Goal: Transaction & Acquisition: Purchase product/service

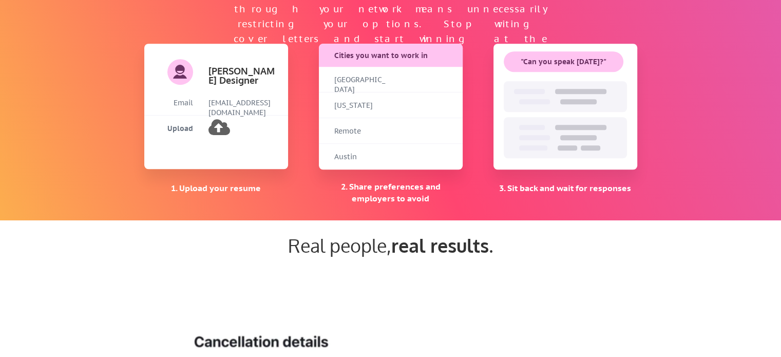
scroll to position [976, 0]
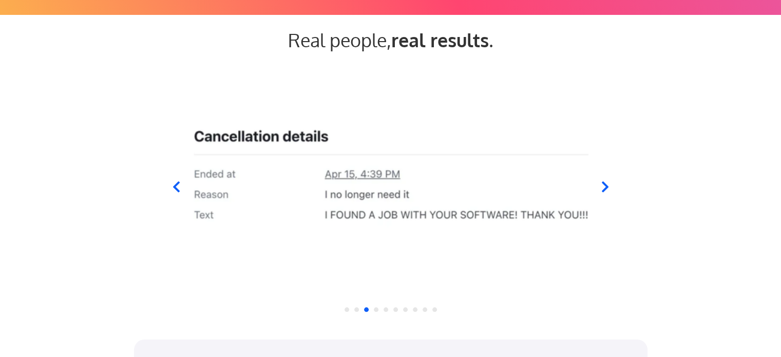
click at [178, 192] on icon at bounding box center [176, 186] width 7 height 11
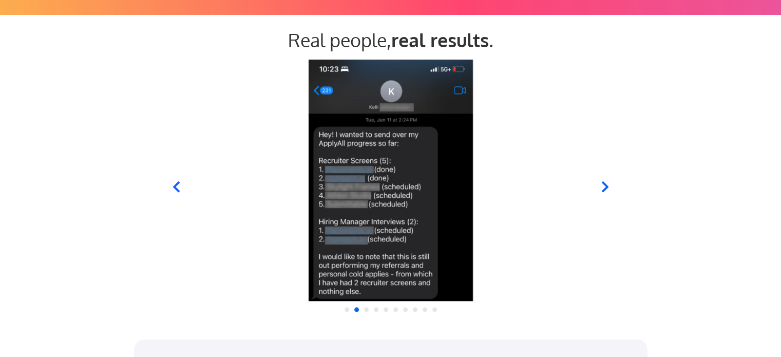
click at [605, 173] on div at bounding box center [391, 180] width 506 height 241
click at [607, 187] on icon at bounding box center [605, 186] width 7 height 11
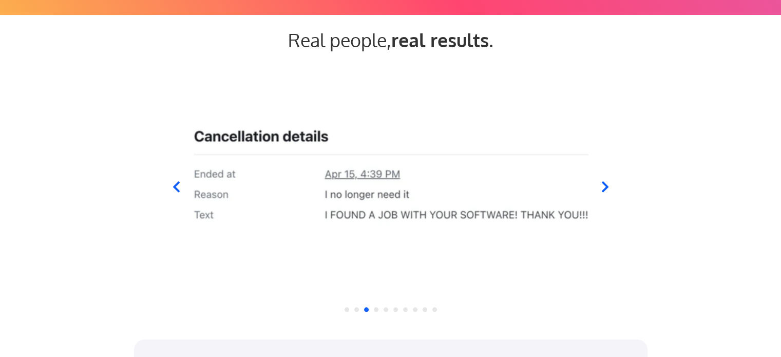
click at [604, 190] on icon at bounding box center [605, 186] width 7 height 11
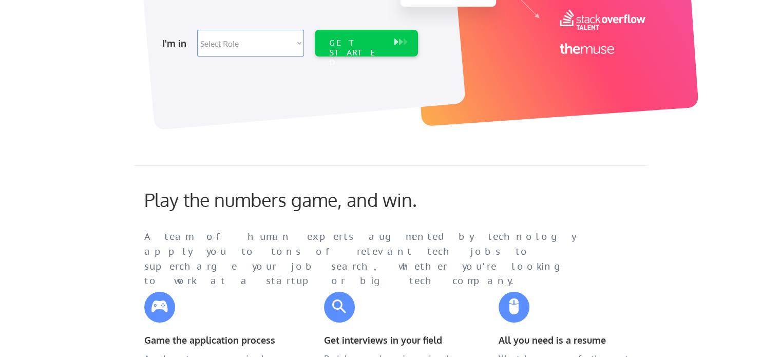
scroll to position [0, 0]
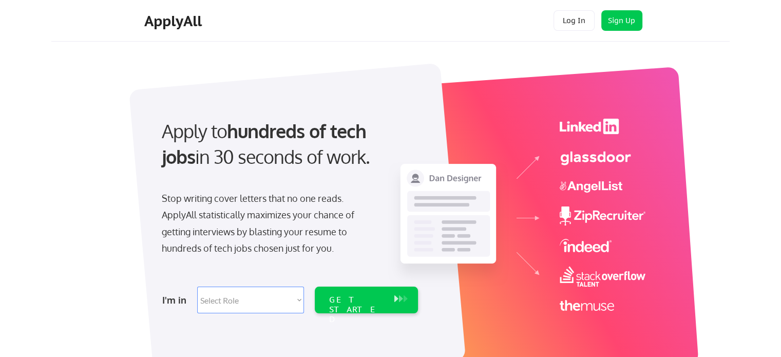
click at [572, 12] on button "Log In" at bounding box center [574, 20] width 41 height 21
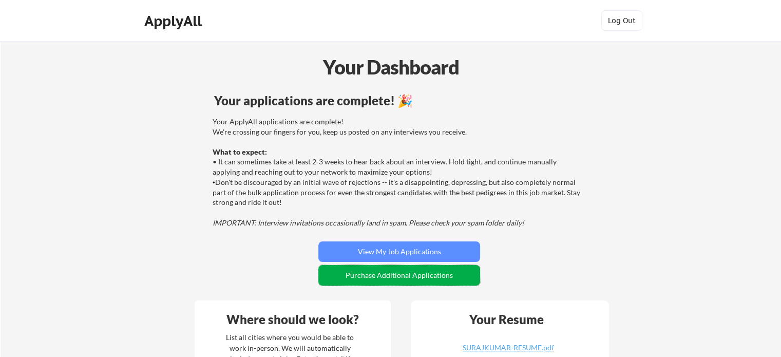
click at [368, 276] on button "Purchase Additional Applications" at bounding box center [400, 275] width 162 height 21
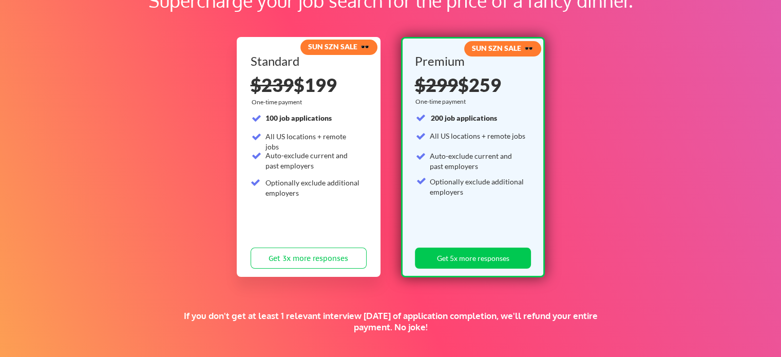
scroll to position [103, 0]
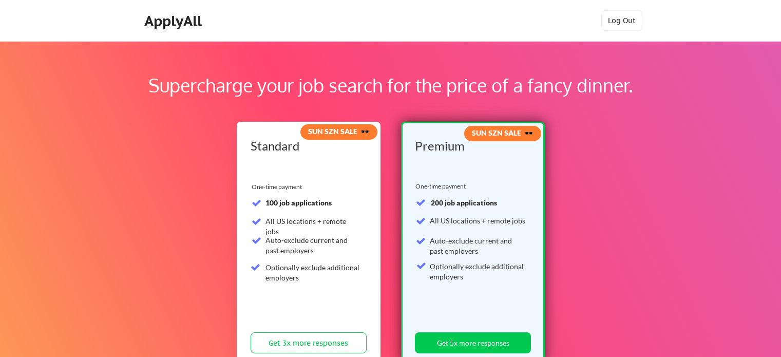
scroll to position [103, 0]
